Goal: Task Accomplishment & Management: Use online tool/utility

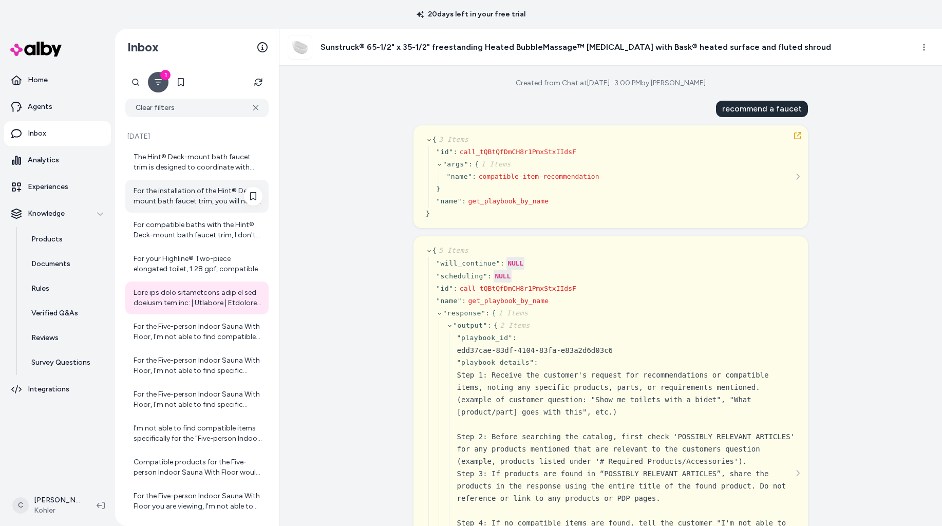
scroll to position [0, 243]
click at [57, 498] on html "20 days left in your free trial Home Agents Inbox Analytics Experiences Knowled…" at bounding box center [471, 263] width 942 height 526
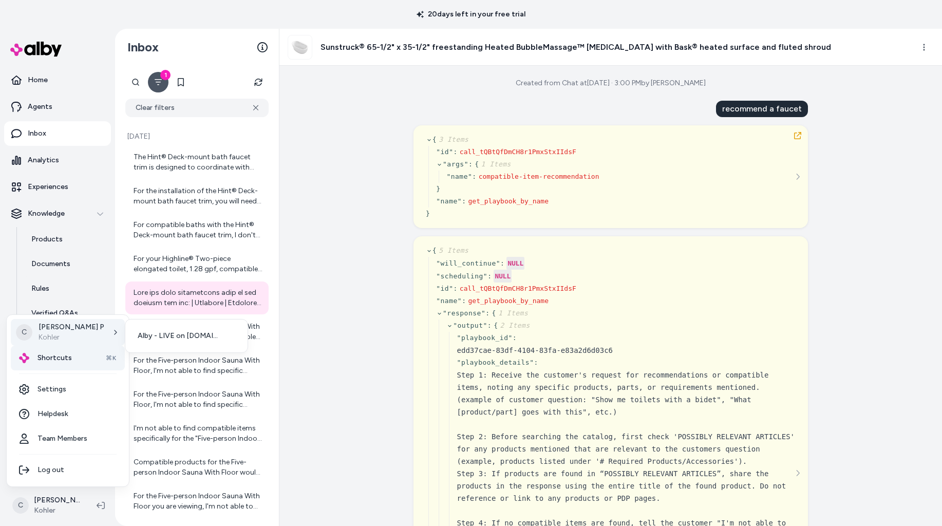
click at [54, 353] on span "Shortcuts" at bounding box center [55, 358] width 34 height 10
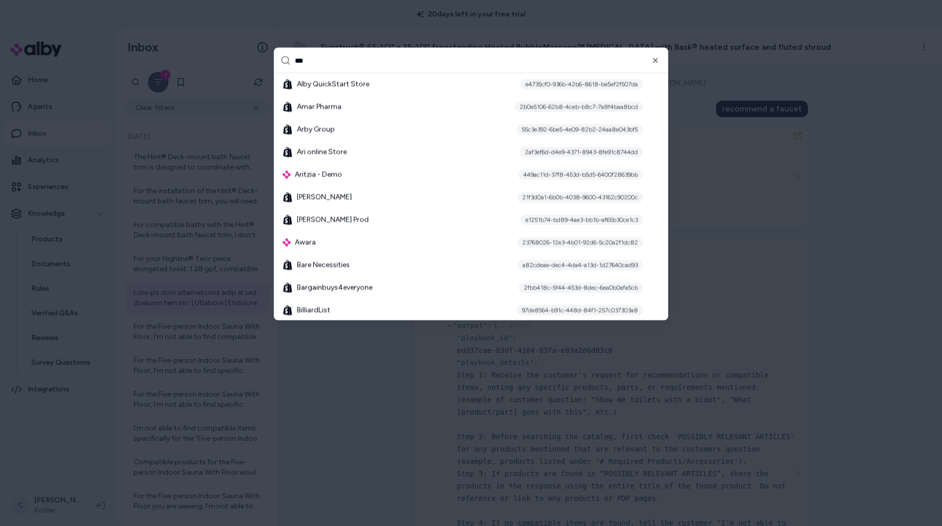
scroll to position [0, 0]
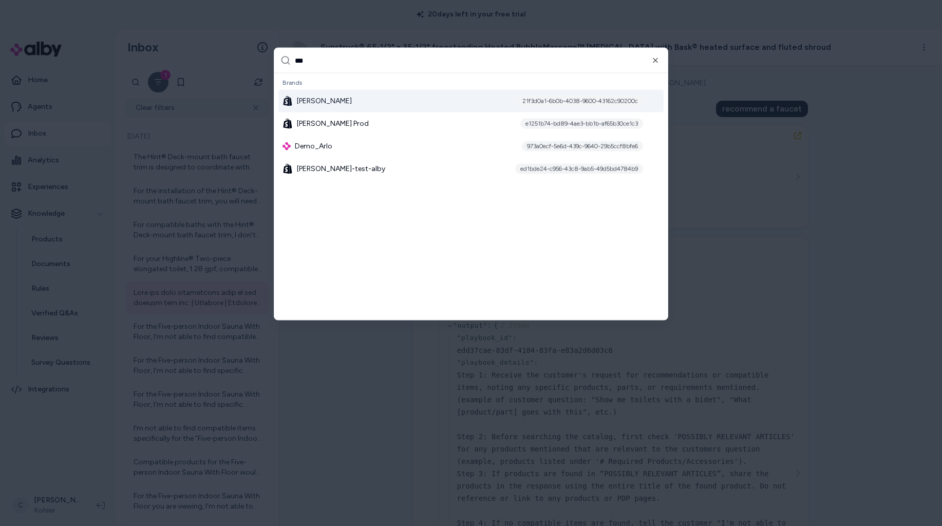
type input "****"
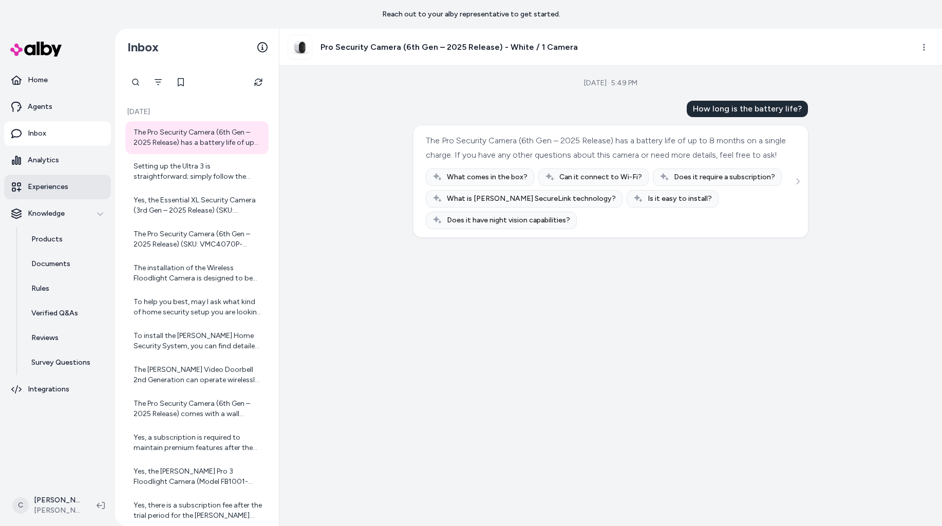
click at [68, 185] on link "Experiences" at bounding box center [57, 187] width 107 height 25
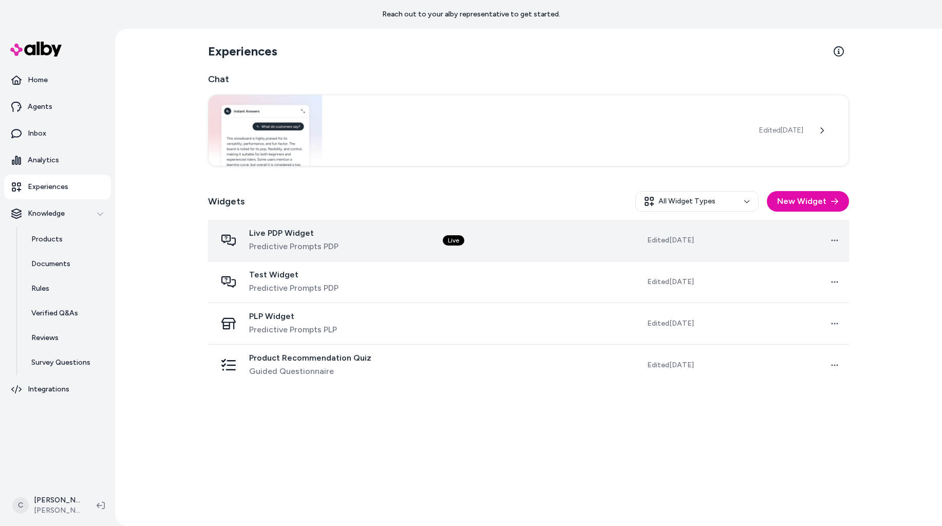
click at [360, 231] on div "Live PDP Widget Predictive Prompts PDP" at bounding box center [321, 240] width 210 height 25
click at [414, 258] on td "Live PDP Widget Predictive Prompts PDP" at bounding box center [321, 241] width 227 height 42
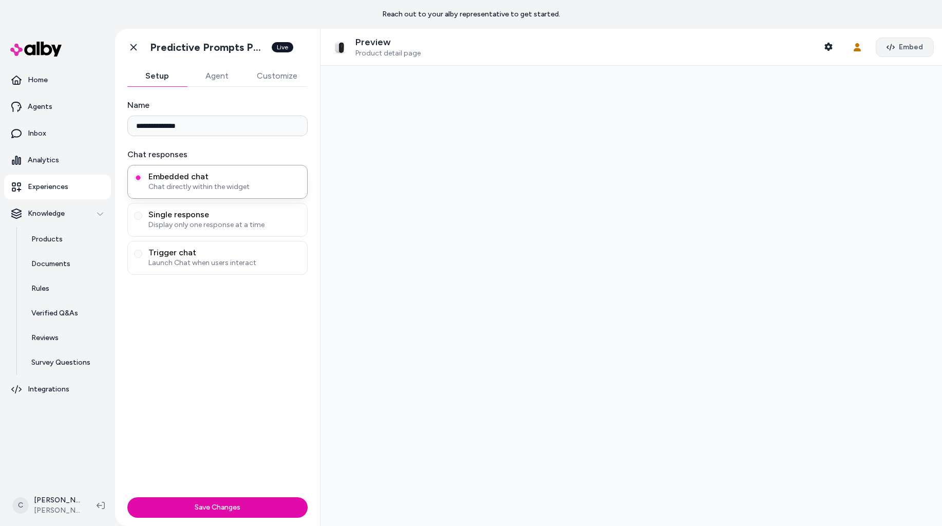
click at [891, 44] on button "Embed" at bounding box center [905, 48] width 58 height 20
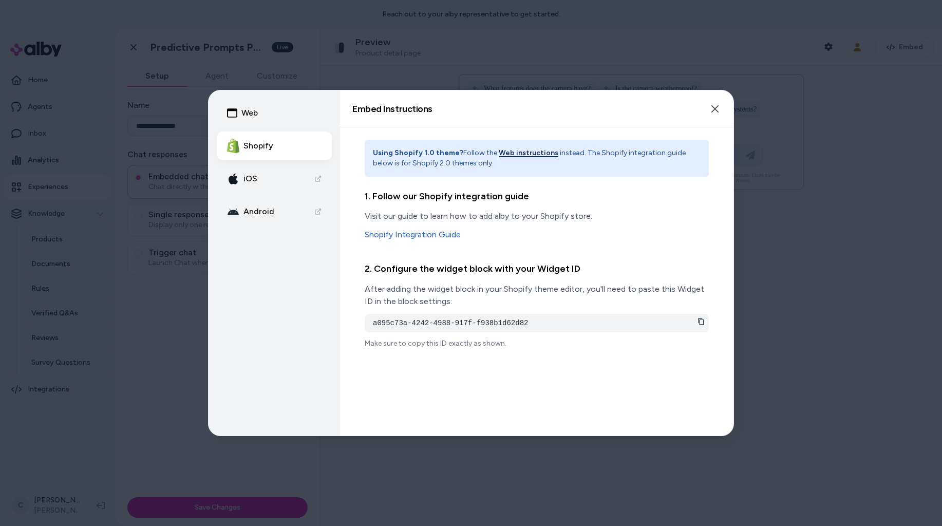
click at [533, 153] on button "Web instructions" at bounding box center [529, 153] width 60 height 10
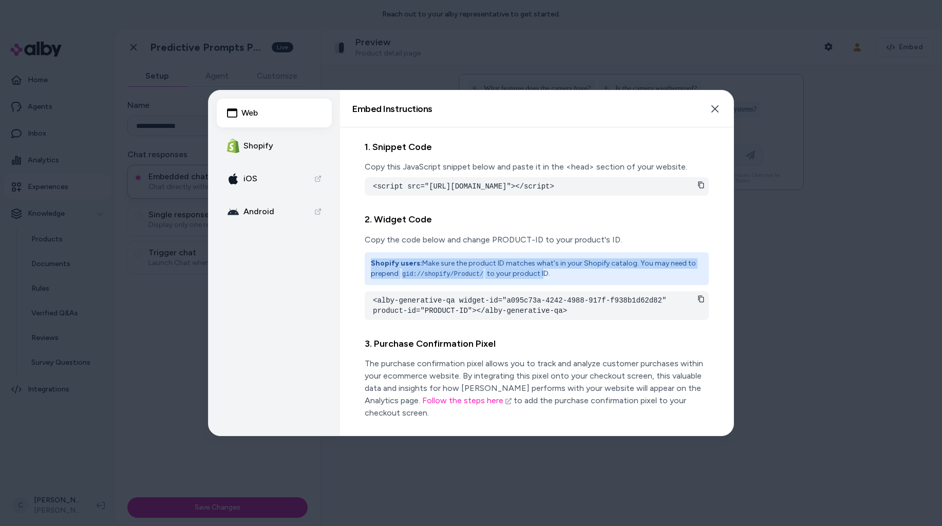
drag, startPoint x: 477, startPoint y: 267, endPoint x: 544, endPoint y: 281, distance: 67.6
click at [544, 281] on div "Shopify users: Make sure the product ID matches what's in your Shopify catalog.…" at bounding box center [537, 268] width 344 height 33
click at [544, 279] on p "Shopify users: Make sure the product ID matches what's in your Shopify catalog.…" at bounding box center [537, 268] width 332 height 21
drag, startPoint x: 484, startPoint y: 284, endPoint x: 402, endPoint y: 281, distance: 81.8
click at [402, 279] on code "gid://shopify/Product/" at bounding box center [442, 274] width 85 height 9
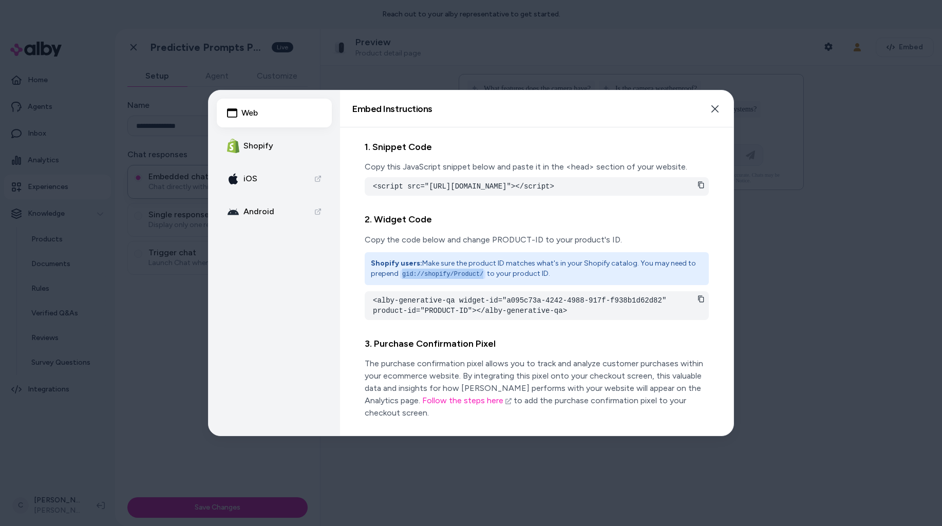
copy code "gid://shopify/Product/"
